Goal: Transaction & Acquisition: Purchase product/service

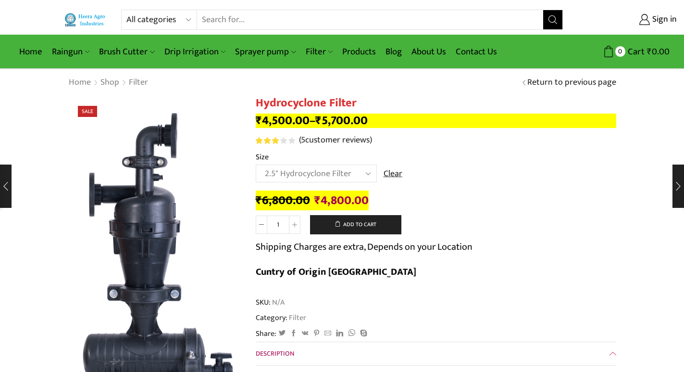
select select "2.5" Hydrocyclone Filter"
click at [352, 51] on link "Products" at bounding box center [359, 51] width 43 height 23
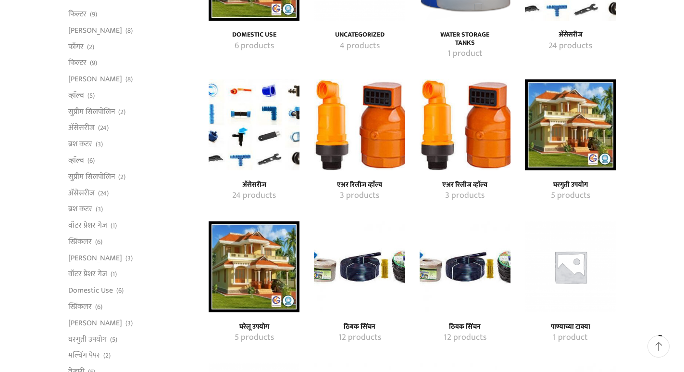
scroll to position [192, 0]
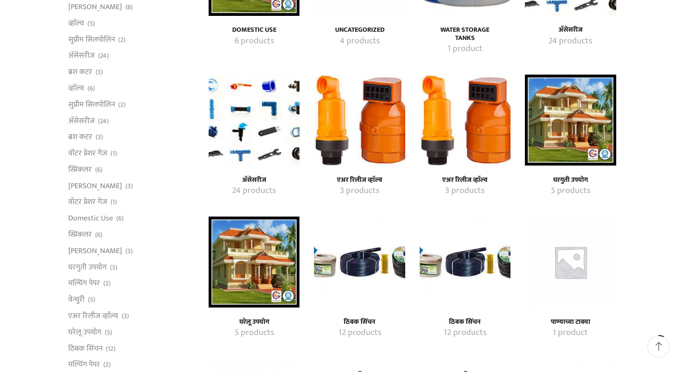
click at [443, 262] on img "Visit product category ठिबक सिंचन" at bounding box center [465, 261] width 91 height 91
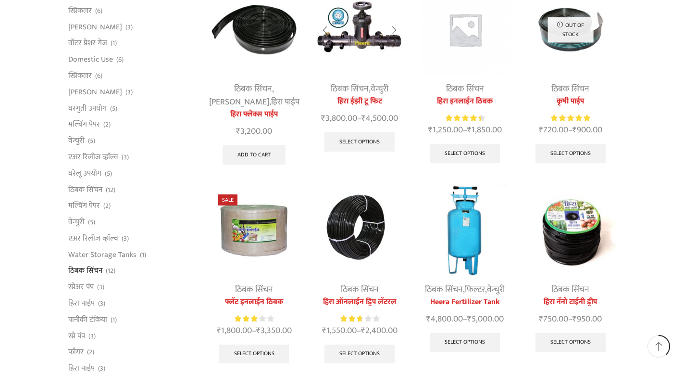
scroll to position [289, 0]
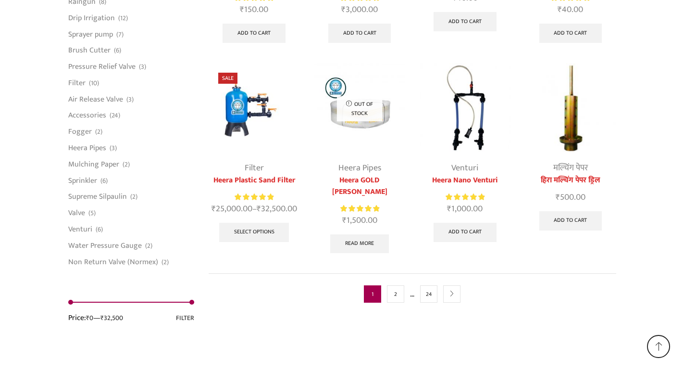
scroll to position [2469, 0]
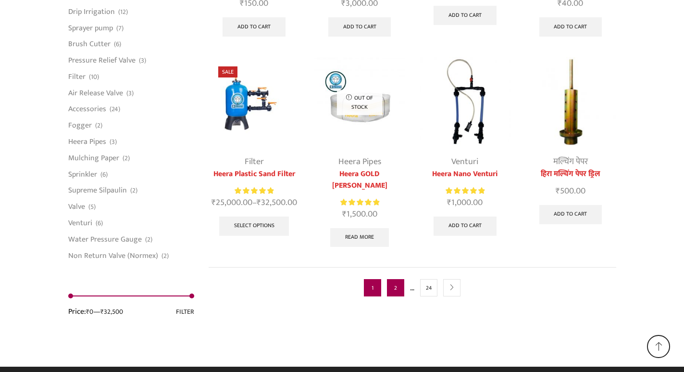
click at [394, 279] on link "2" at bounding box center [395, 287] width 17 height 17
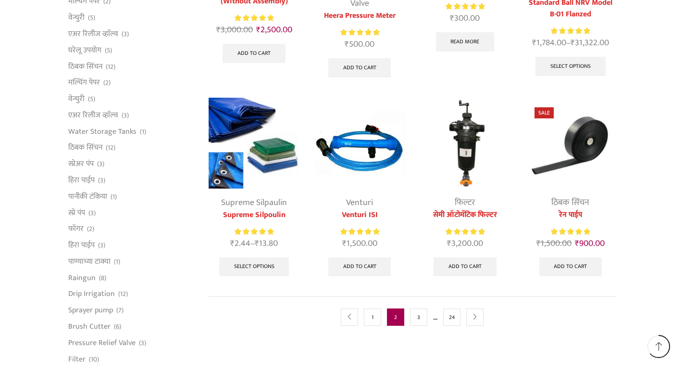
scroll to position [481, 0]
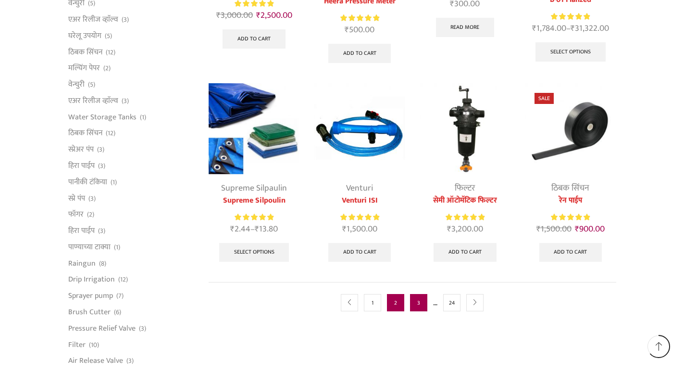
click at [419, 299] on link "3" at bounding box center [418, 302] width 17 height 17
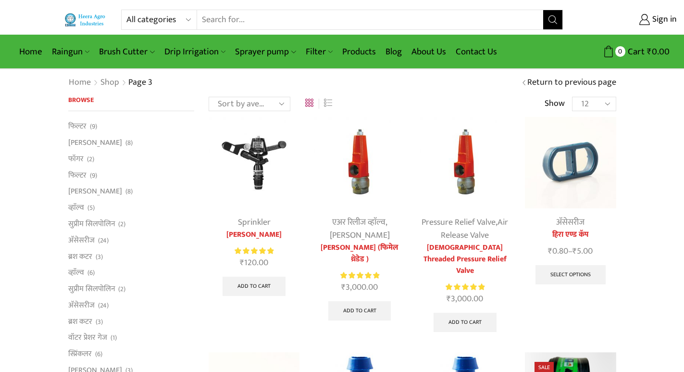
click at [186, 17] on select "All categories Accessories Air Release Valve Brush Cutter Domestic Use Drip Irr…" at bounding box center [161, 19] width 71 height 19
click at [319, 184] on img at bounding box center [359, 162] width 91 height 91
